Goal: Transaction & Acquisition: Purchase product/service

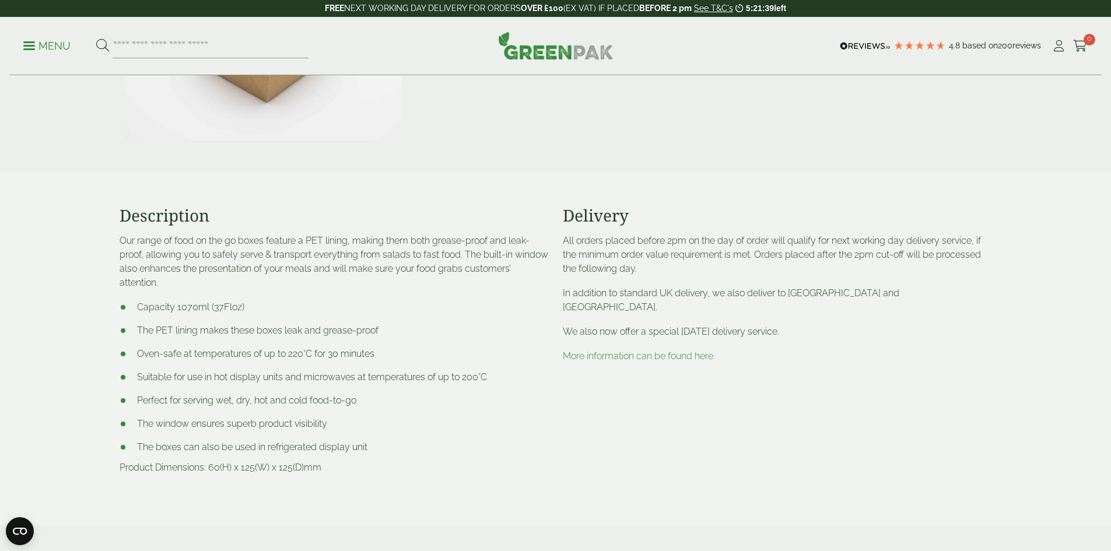
scroll to position [233, 0]
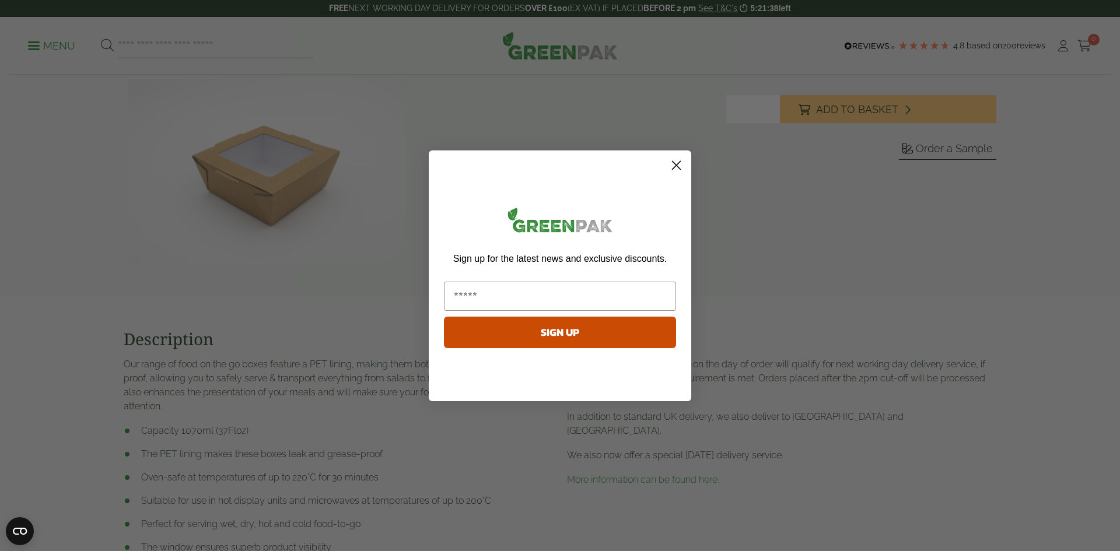
click at [677, 161] on circle "Close dialog" at bounding box center [676, 164] width 19 height 19
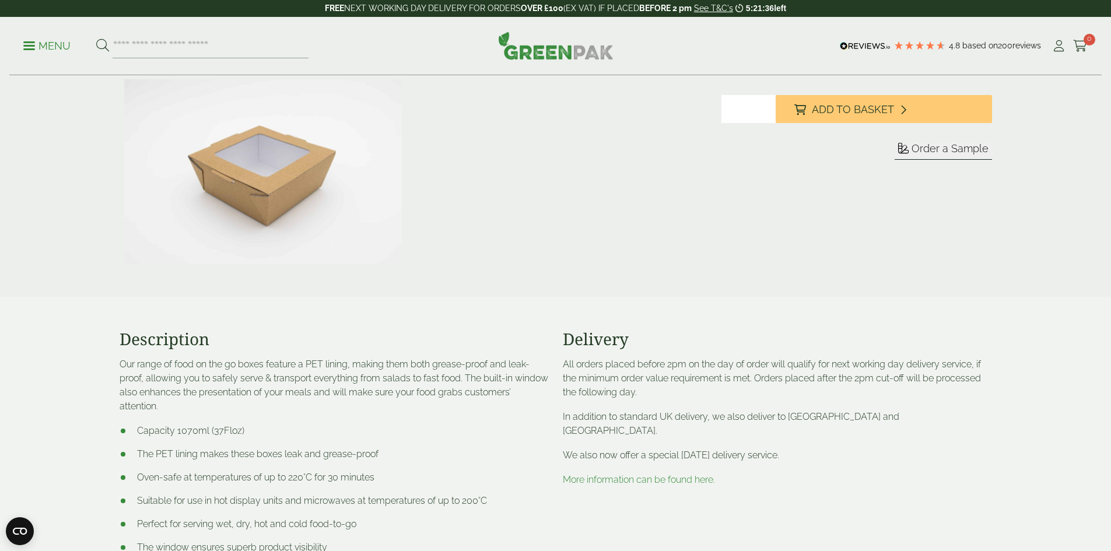
scroll to position [0, 0]
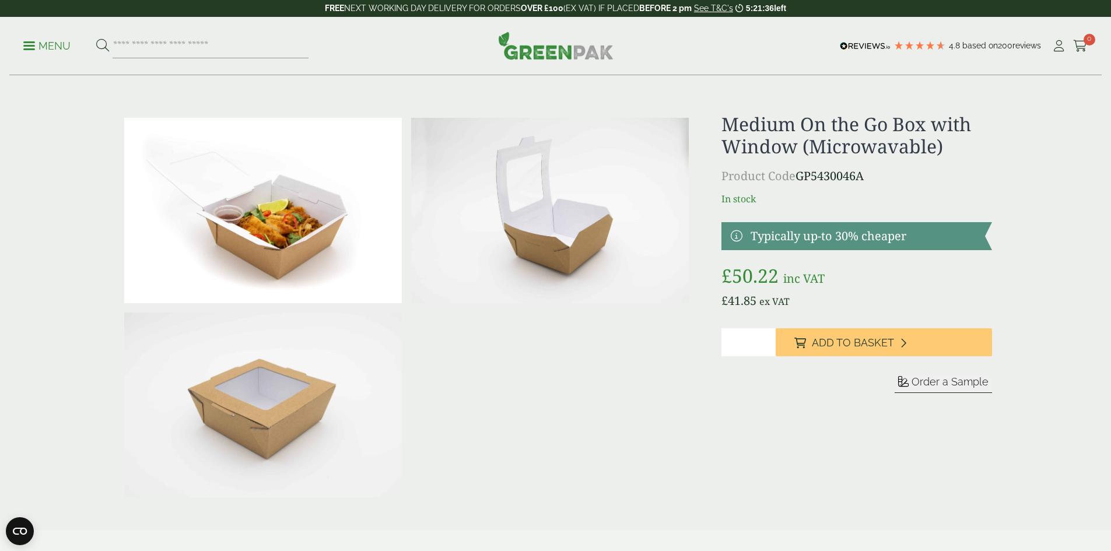
click at [579, 239] on img at bounding box center [550, 210] width 278 height 185
click at [841, 181] on p "Product Code GP5430046A" at bounding box center [857, 175] width 270 height 17
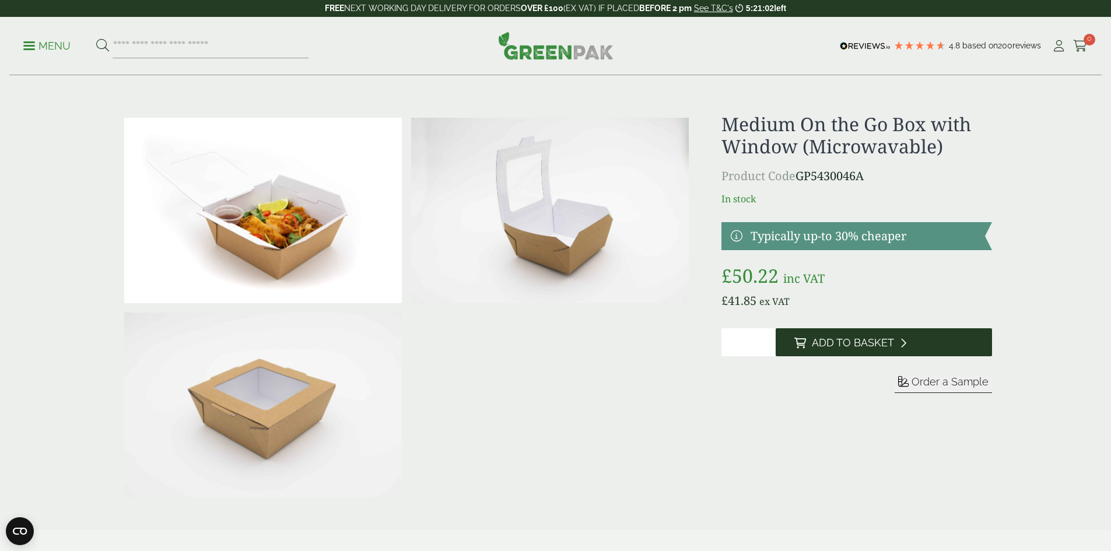
click at [865, 354] on button "Add to Basket" at bounding box center [884, 342] width 216 height 28
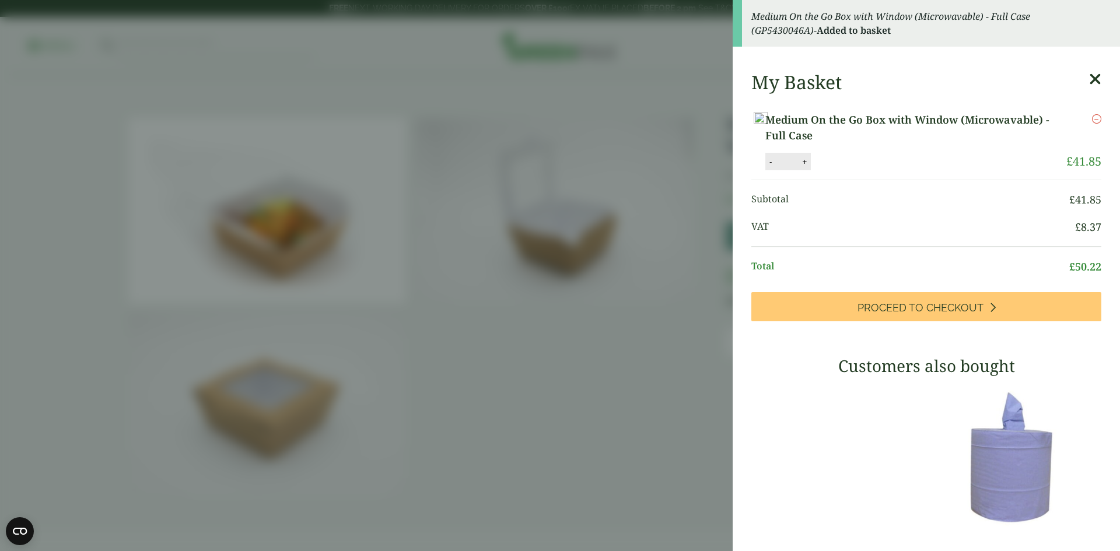
click at [1017, 138] on link "Medium On the Go Box with Window (Microwavable) - Full Case" at bounding box center [915, 127] width 301 height 31
